Goal: Task Accomplishment & Management: Complete application form

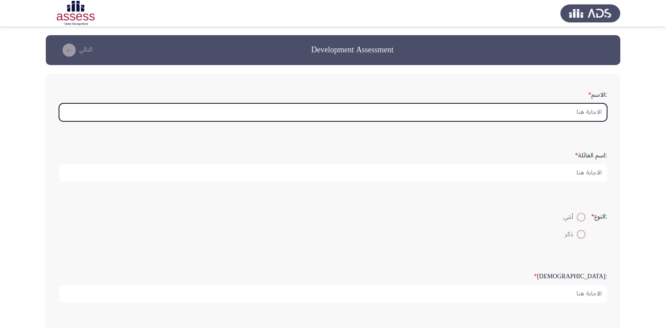
click at [562, 112] on input ":الاسم *" at bounding box center [333, 112] width 548 height 18
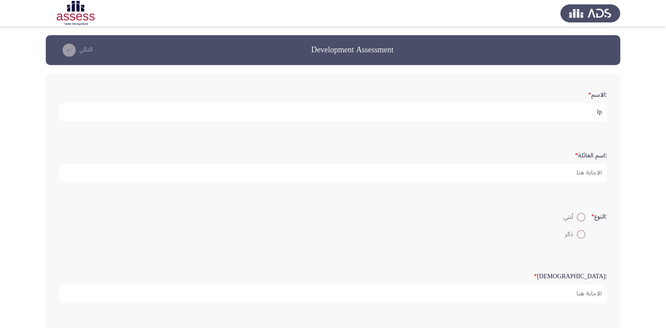
type input "l"
type input "[PERSON_NAME]"
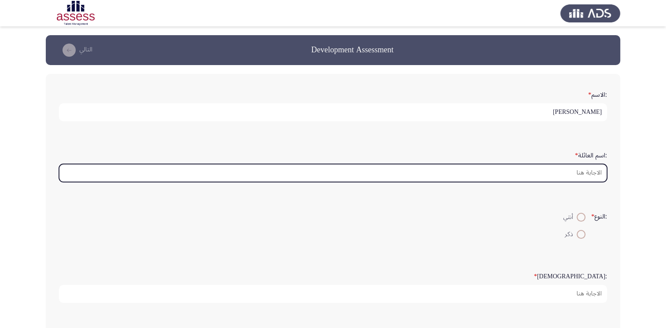
click at [588, 171] on input ":اسم العائلة *" at bounding box center [333, 173] width 548 height 18
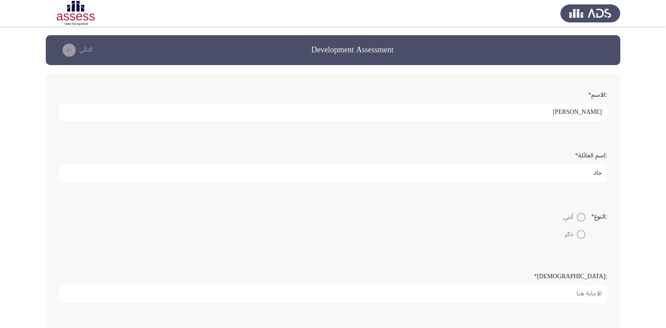
type input "جاد"
click at [581, 235] on span at bounding box center [581, 234] width 9 height 9
click at [581, 235] on input "ذكر" at bounding box center [581, 234] width 9 height 9
radio input "true"
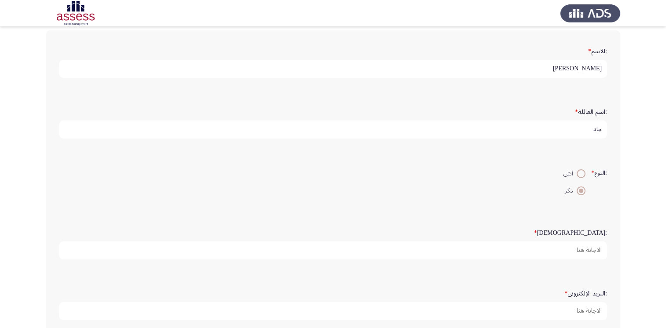
scroll to position [44, 0]
click at [584, 239] on form ":السن *" at bounding box center [333, 242] width 548 height 34
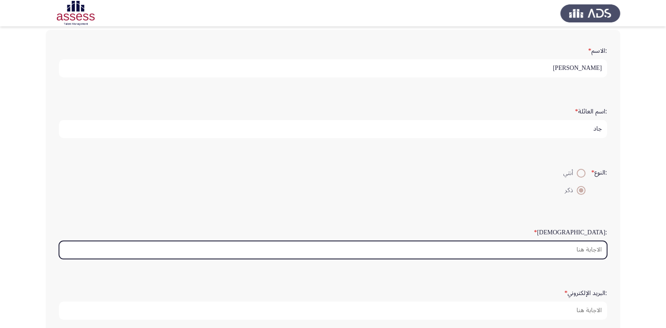
click at [586, 247] on input ":السن *" at bounding box center [333, 250] width 548 height 18
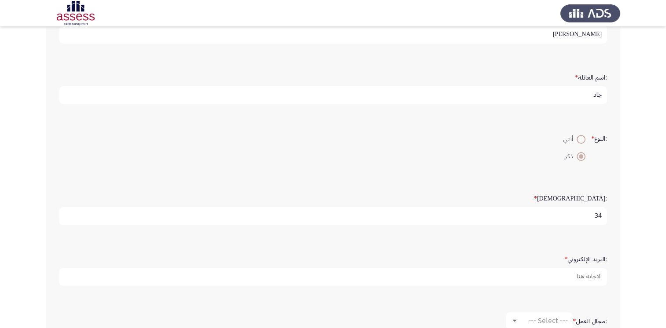
scroll to position [132, 0]
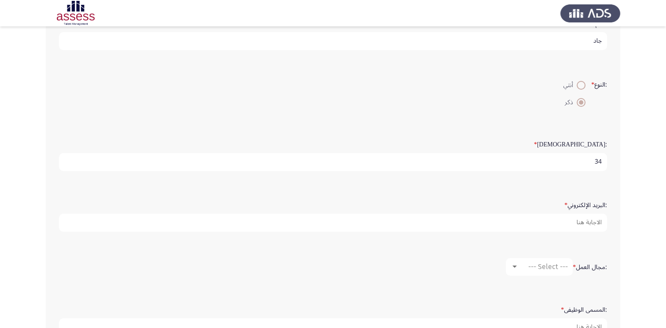
type input "34"
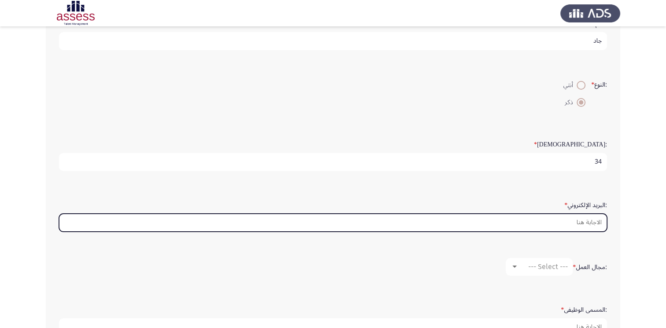
drag, startPoint x: 562, startPoint y: 217, endPoint x: 583, endPoint y: 219, distance: 20.8
click at [561, 219] on input ":البريد الإلكتروني *" at bounding box center [333, 223] width 548 height 18
type input "ة"
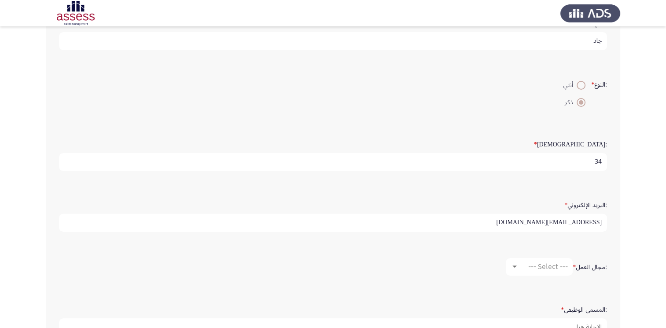
type input "[EMAIL_ADDRESS][DOMAIN_NAME]"
click at [514, 267] on div at bounding box center [515, 267] width 8 height 7
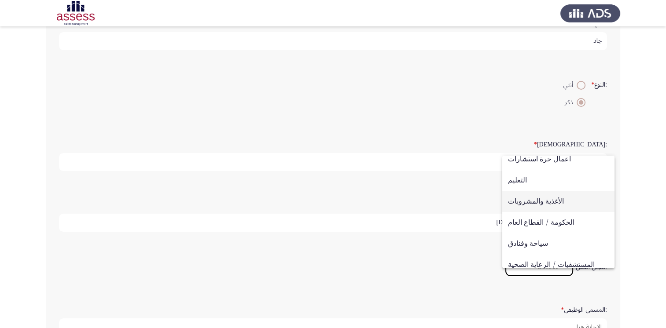
scroll to position [88, 0]
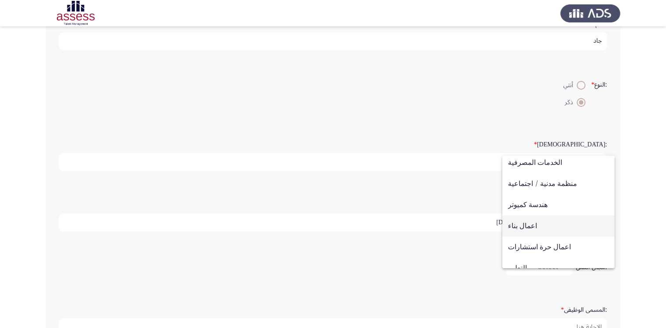
click at [537, 221] on span "اعمال بناء" at bounding box center [558, 226] width 101 height 21
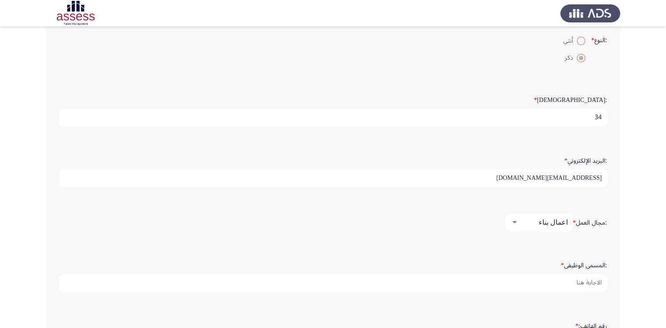
scroll to position [220, 0]
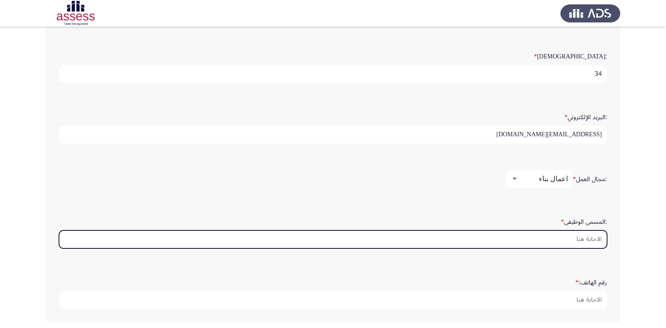
click at [525, 236] on input ":المسمى الوظيفى *" at bounding box center [333, 240] width 548 height 18
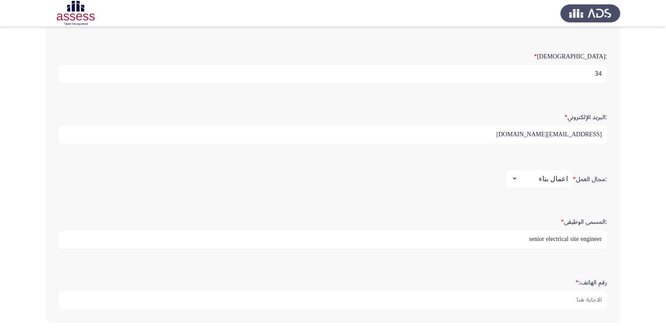
type input "senior electrical site engineer"
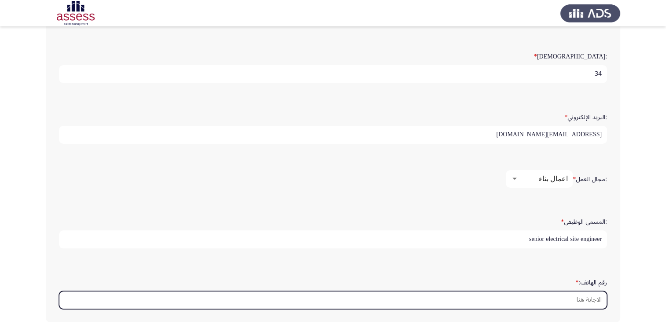
click at [573, 300] on input "رقم الهاتف: *" at bounding box center [333, 300] width 548 height 18
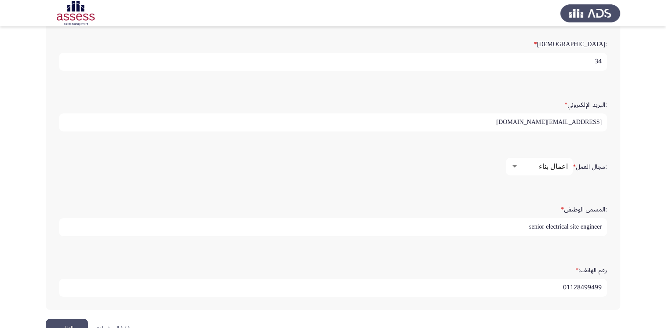
scroll to position [254, 0]
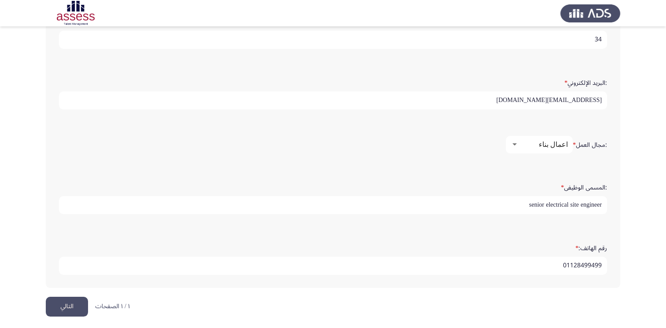
type input "01128499499"
click at [59, 300] on button "التالي" at bounding box center [67, 307] width 42 height 20
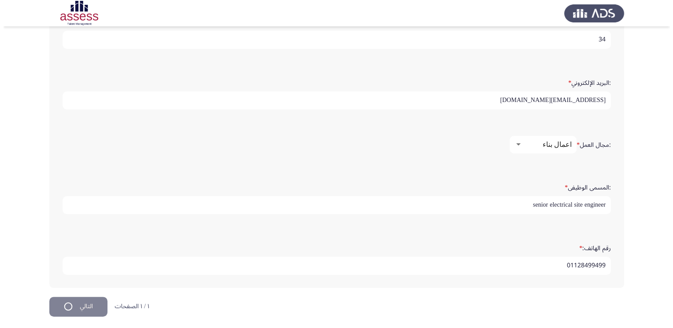
scroll to position [0, 0]
